Goal: Information Seeking & Learning: Learn about a topic

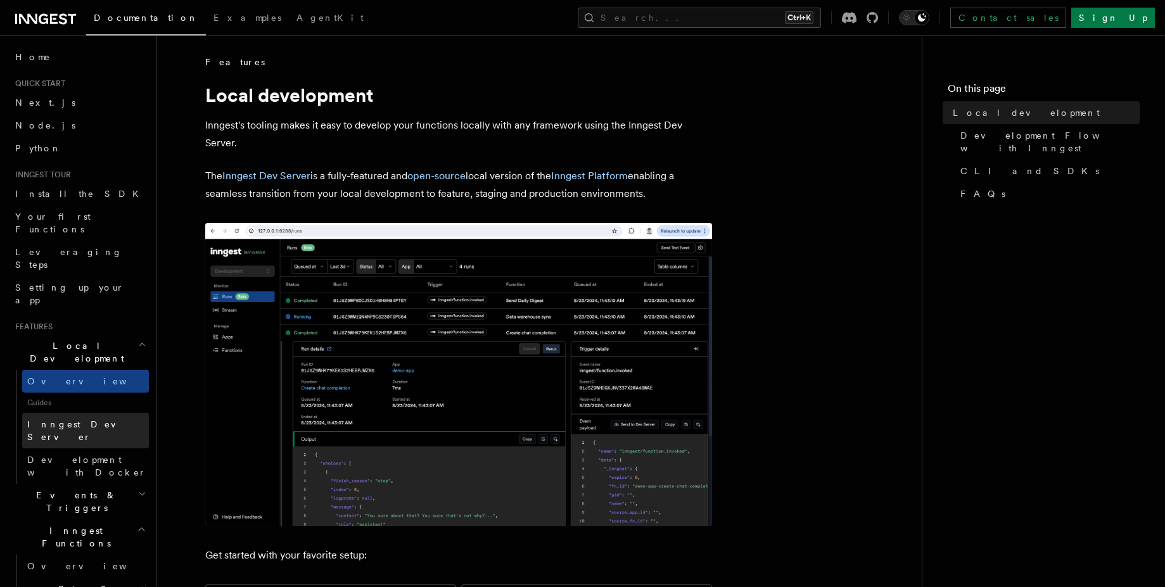
click at [113, 413] on link "Inngest Dev Server" at bounding box center [85, 430] width 127 height 35
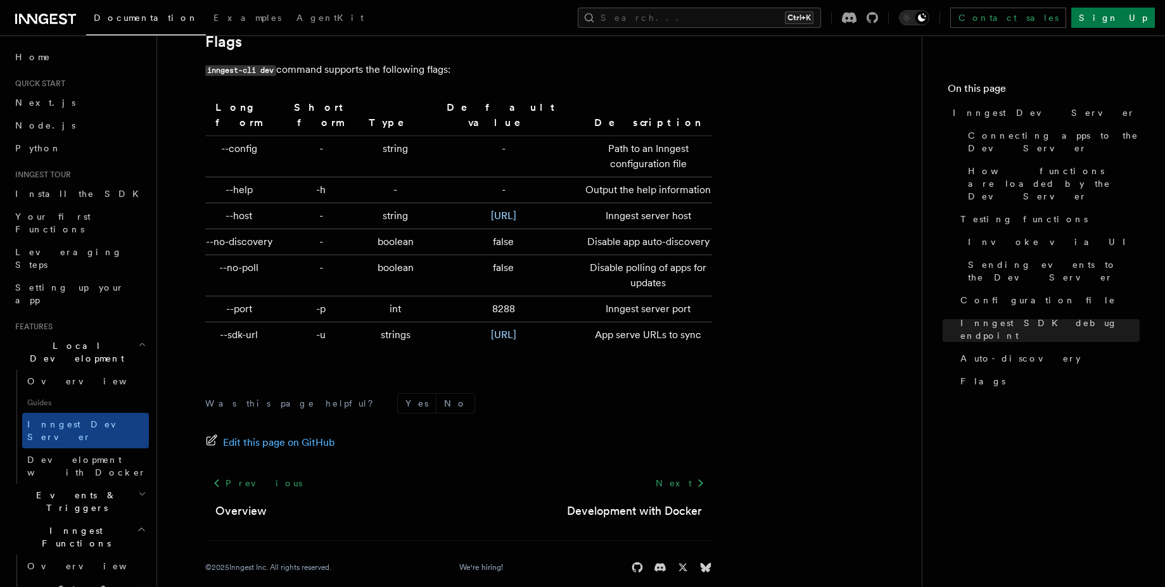
scroll to position [114, 0]
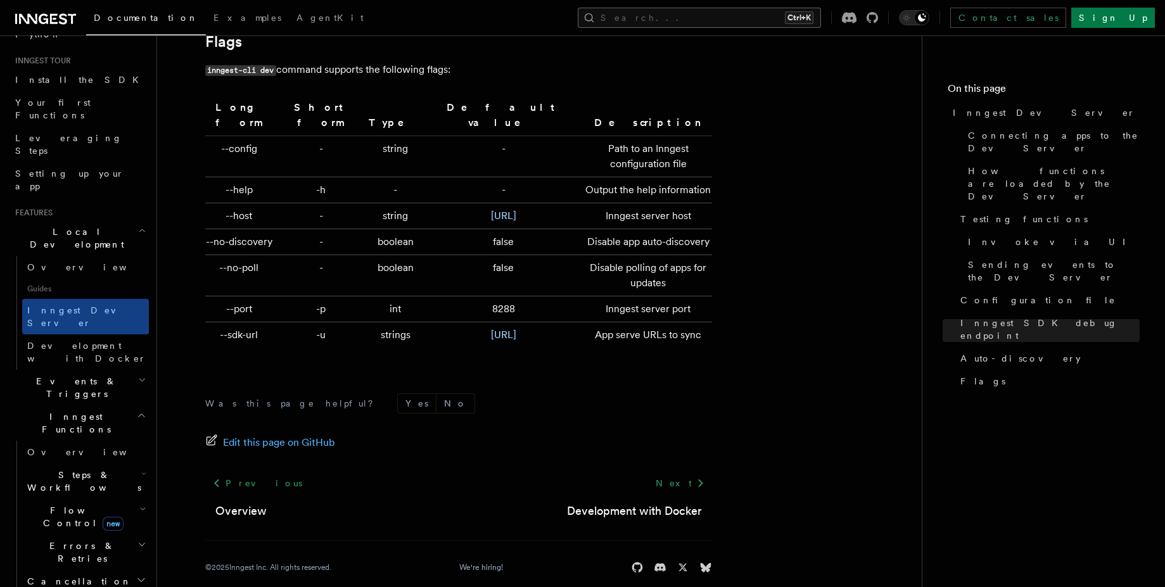
click at [726, 12] on button "Search... Ctrl+K" at bounding box center [699, 18] width 243 height 20
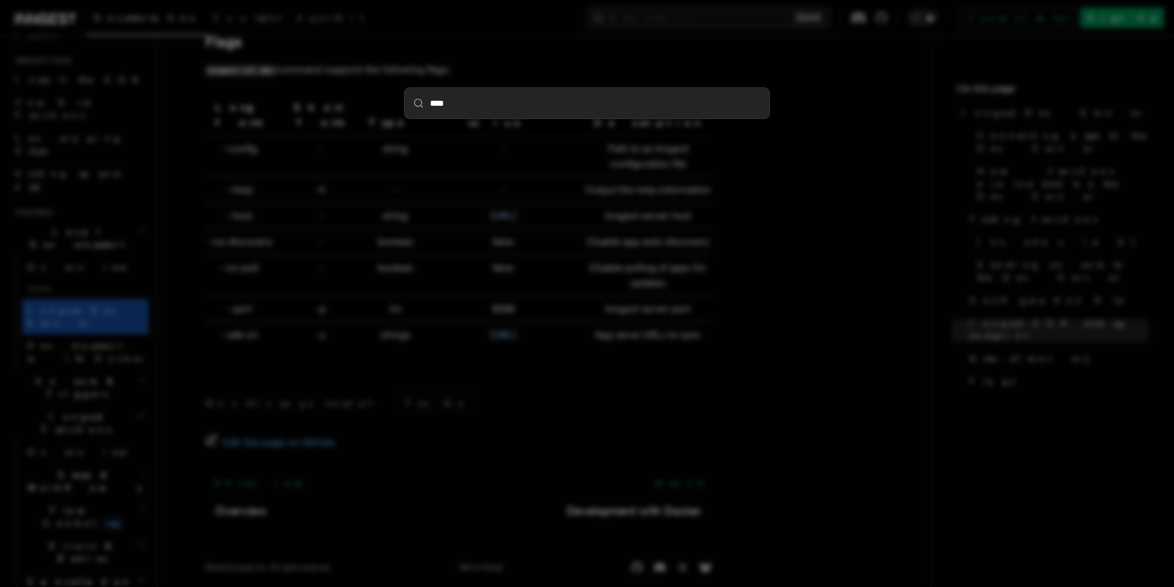
type input "*****"
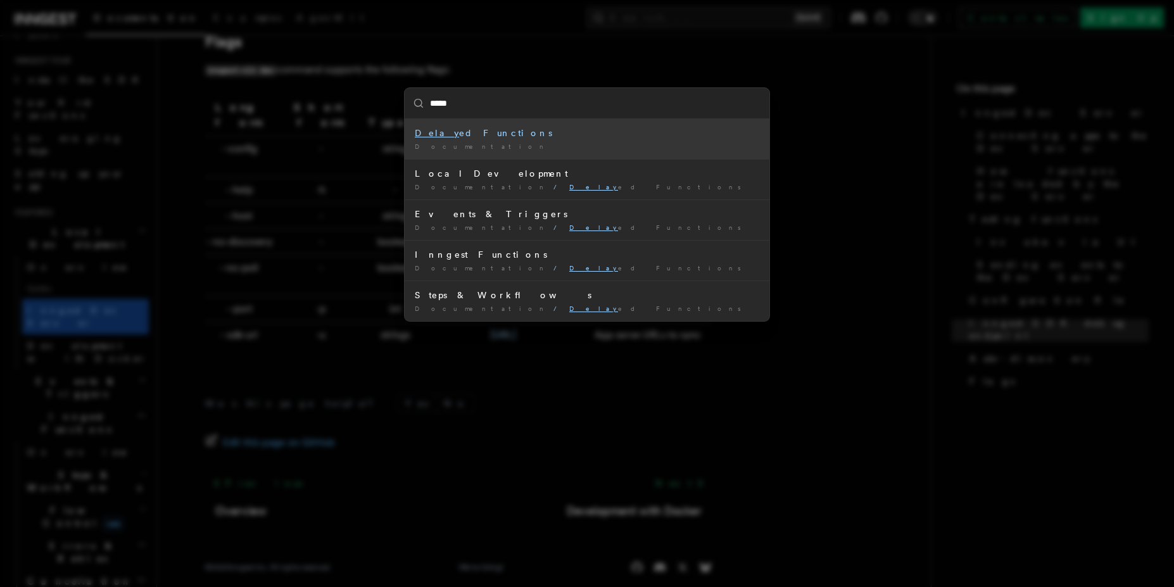
click at [710, 129] on div "[PERSON_NAME] Functions" at bounding box center [587, 133] width 345 height 13
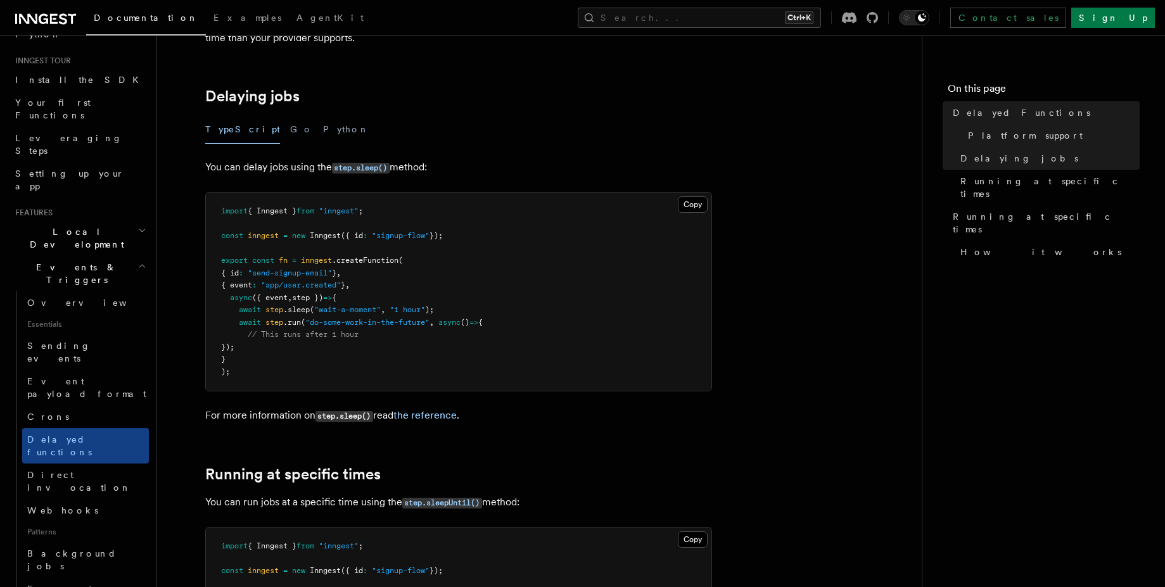
scroll to position [456, 0]
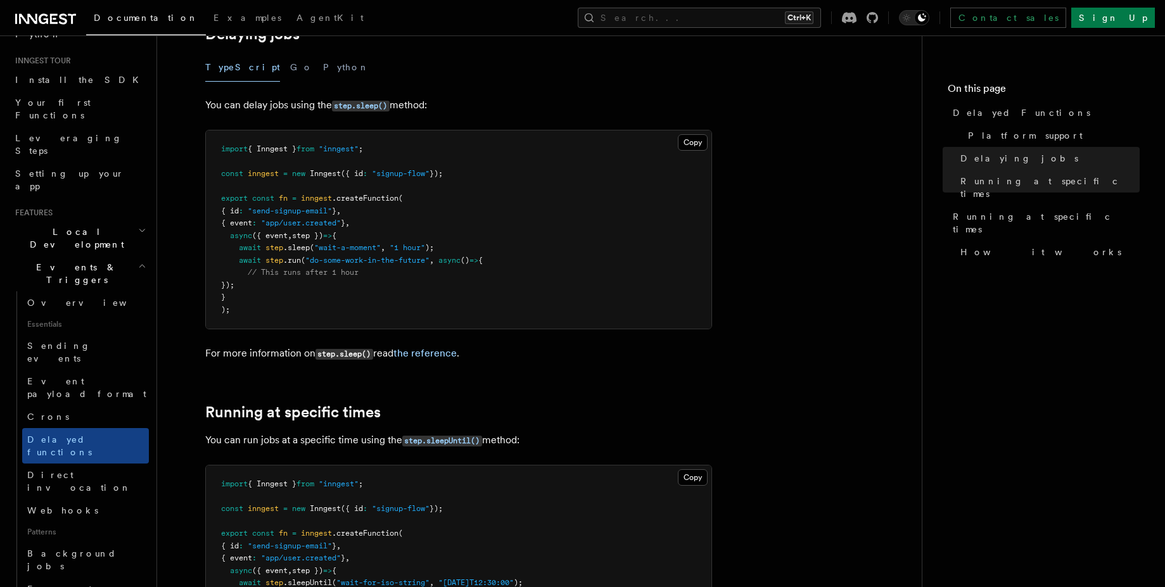
drag, startPoint x: 446, startPoint y: 184, endPoint x: 489, endPoint y: 201, distance: 46.6
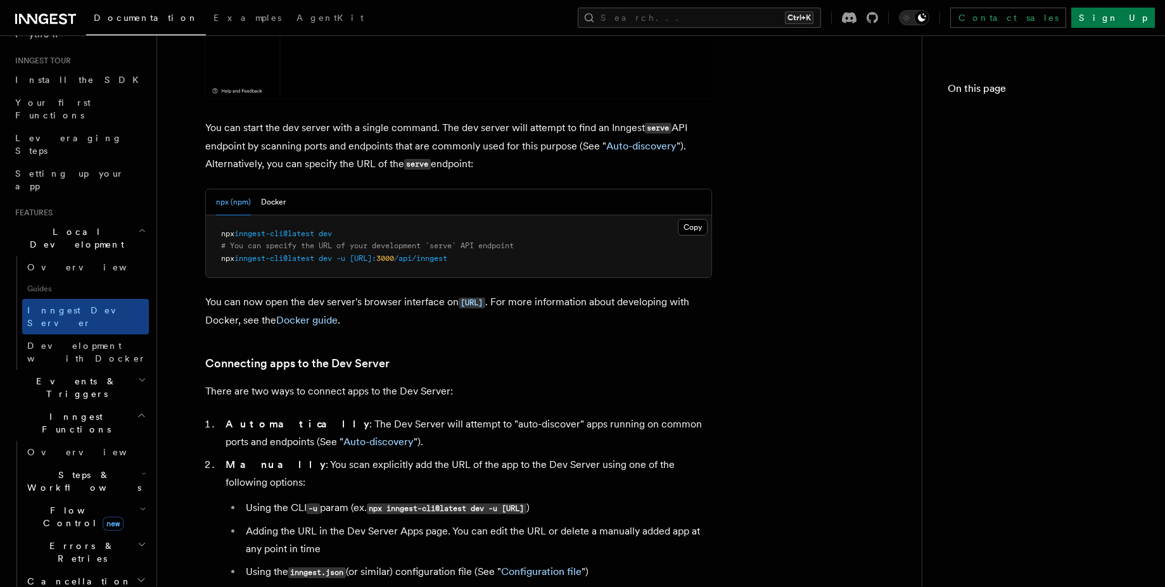
scroll to position [4211, 0]
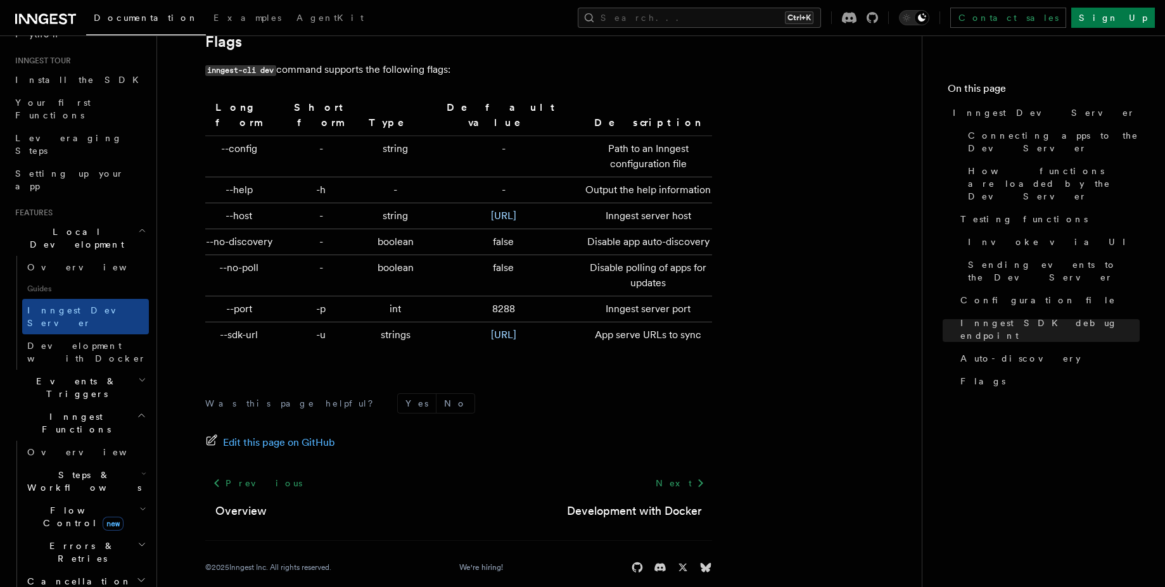
click at [85, 540] on span "Errors & Retries" at bounding box center [79, 552] width 115 height 25
click at [82, 570] on link "Overview" at bounding box center [91, 581] width 115 height 23
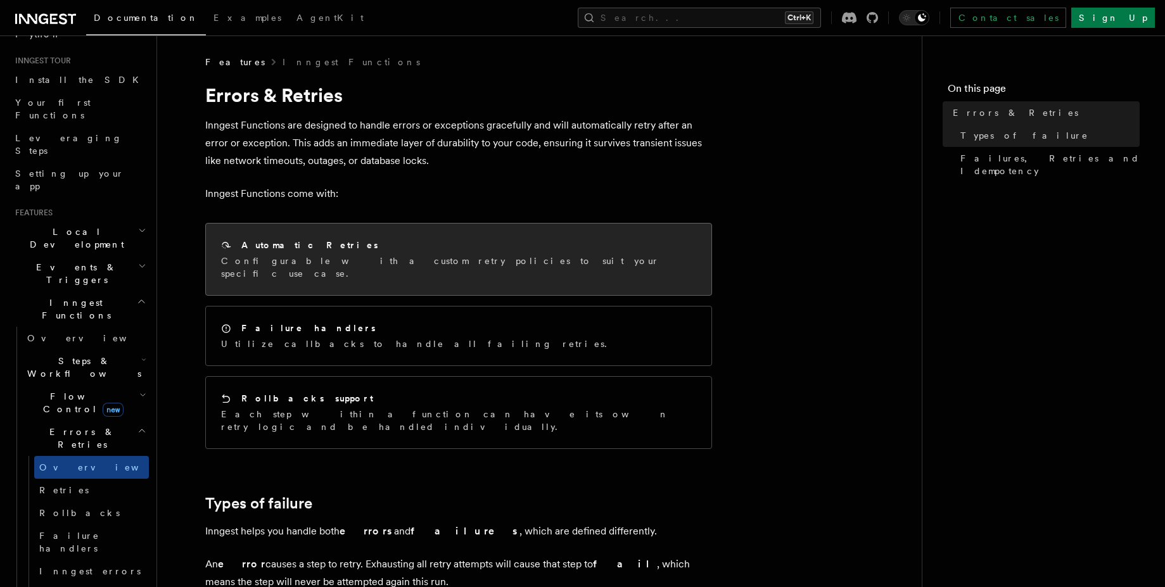
click at [421, 262] on p "Configurable with a custom retry policies to suit your specific use case." at bounding box center [458, 267] width 475 height 25
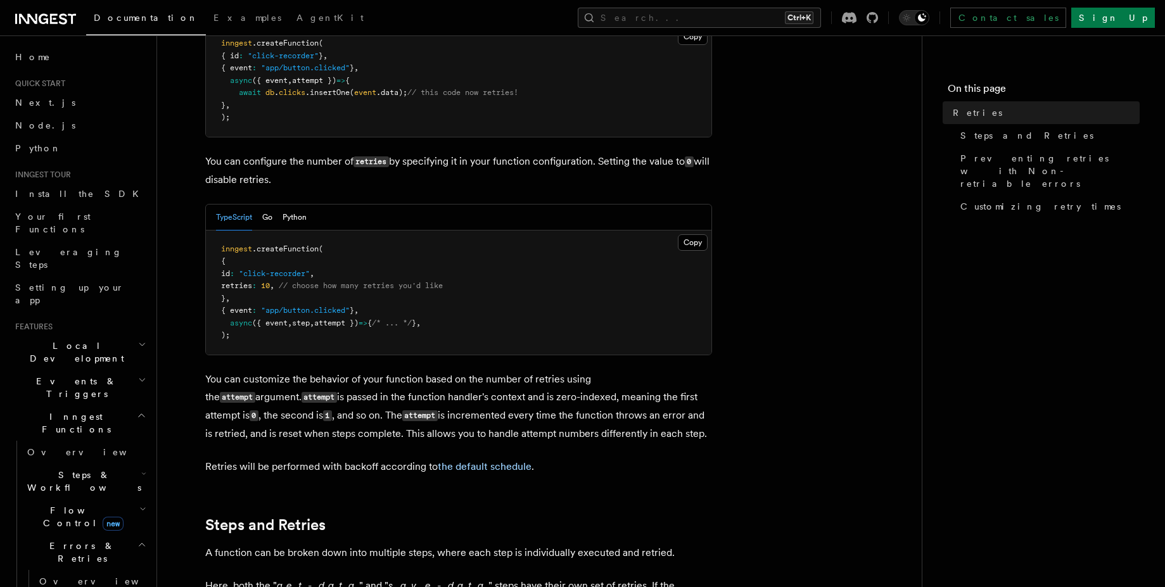
scroll to position [342, 0]
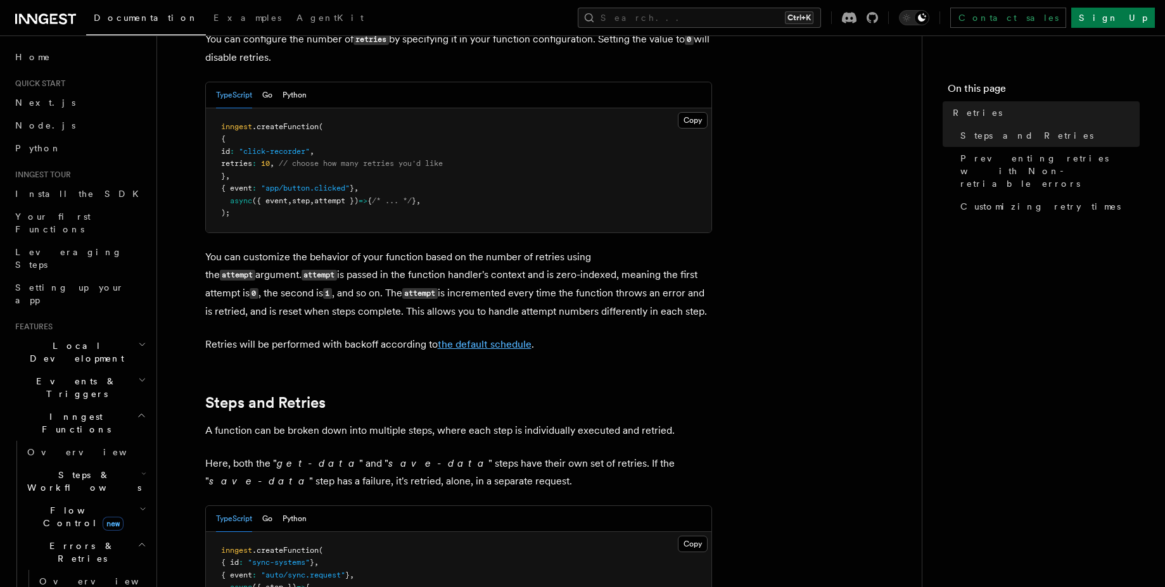
click at [457, 338] on link "the default schedule" at bounding box center [485, 344] width 94 height 12
